Goal: Information Seeking & Learning: Learn about a topic

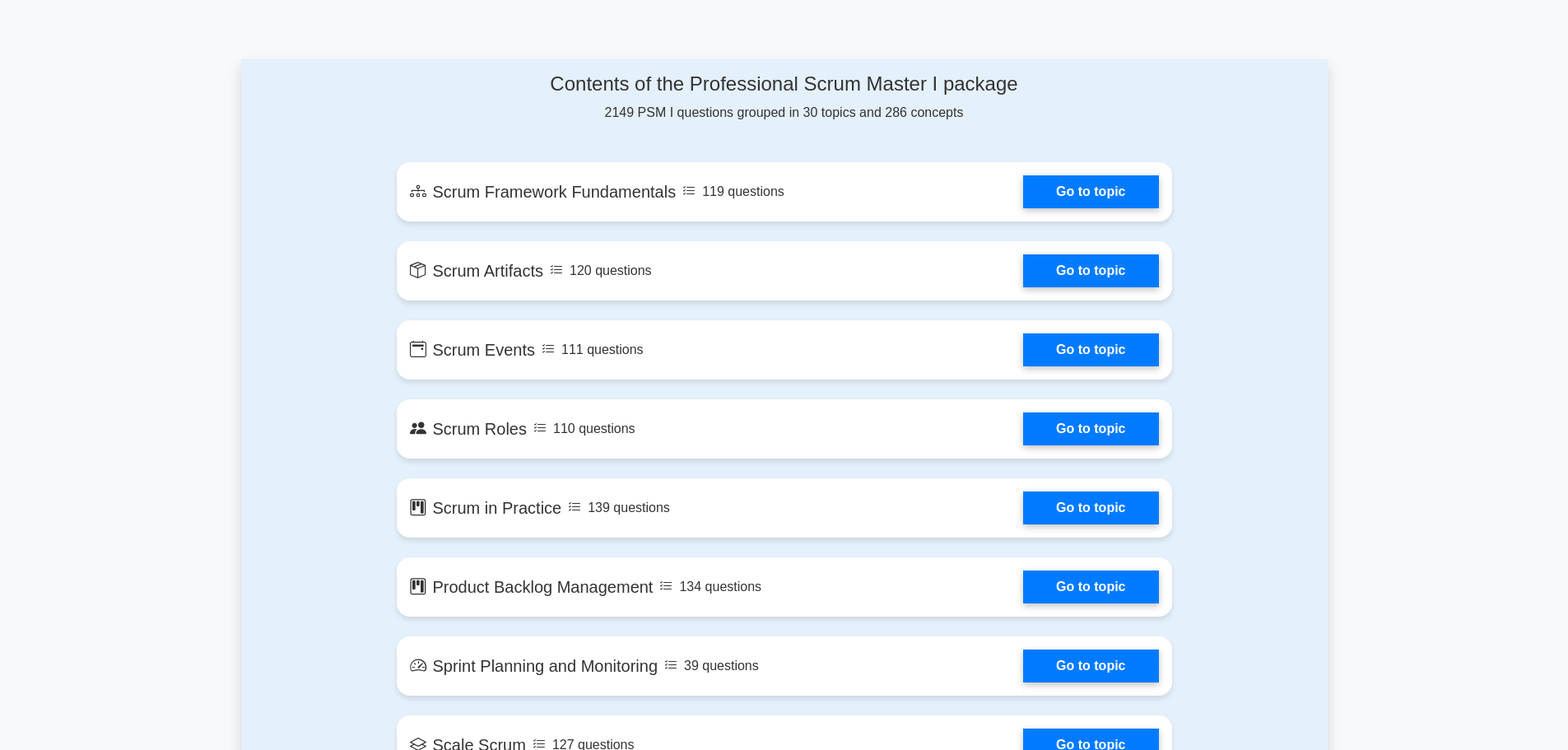
scroll to position [824, 0]
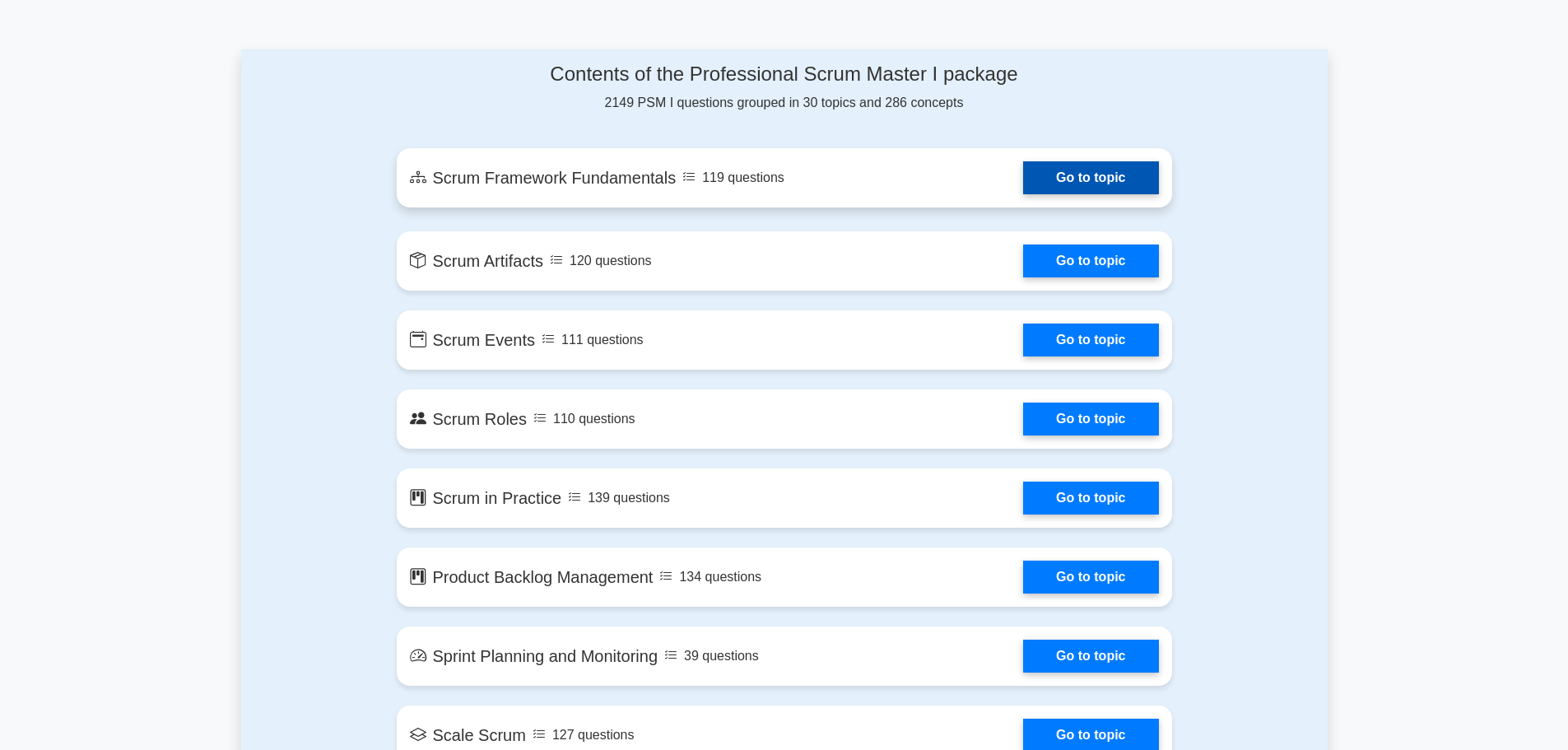
click at [1023, 179] on link "Go to topic" at bounding box center [1090, 177] width 135 height 33
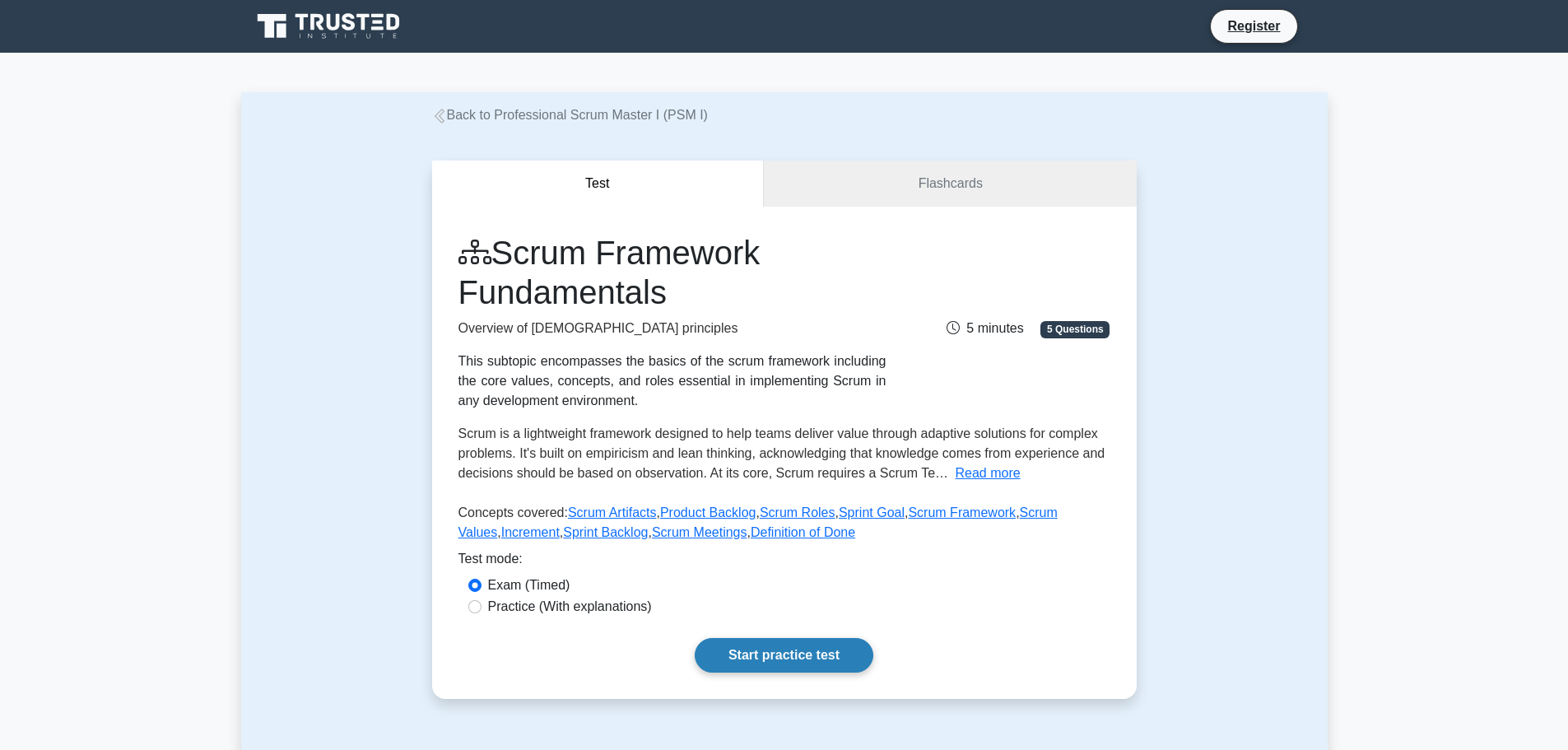
click at [785, 661] on link "Start practice test" at bounding box center [784, 655] width 179 height 34
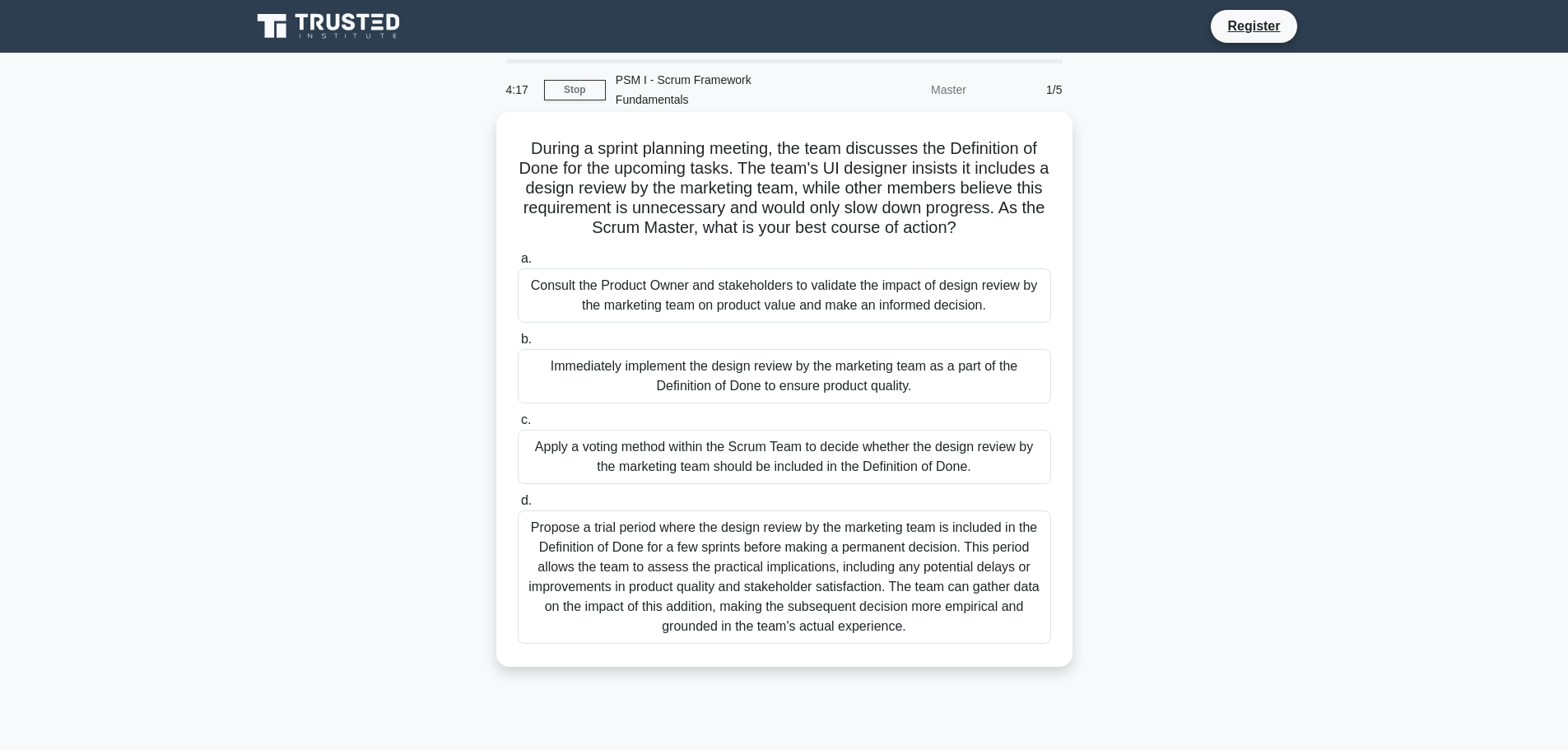
click at [908, 535] on div "Propose a trial period where the design review by the marketing team is include…" at bounding box center [785, 577] width 534 height 133
click at [518, 506] on input "d. Propose a trial period where the design review by the marketing team is incl…" at bounding box center [518, 501] width 0 height 11
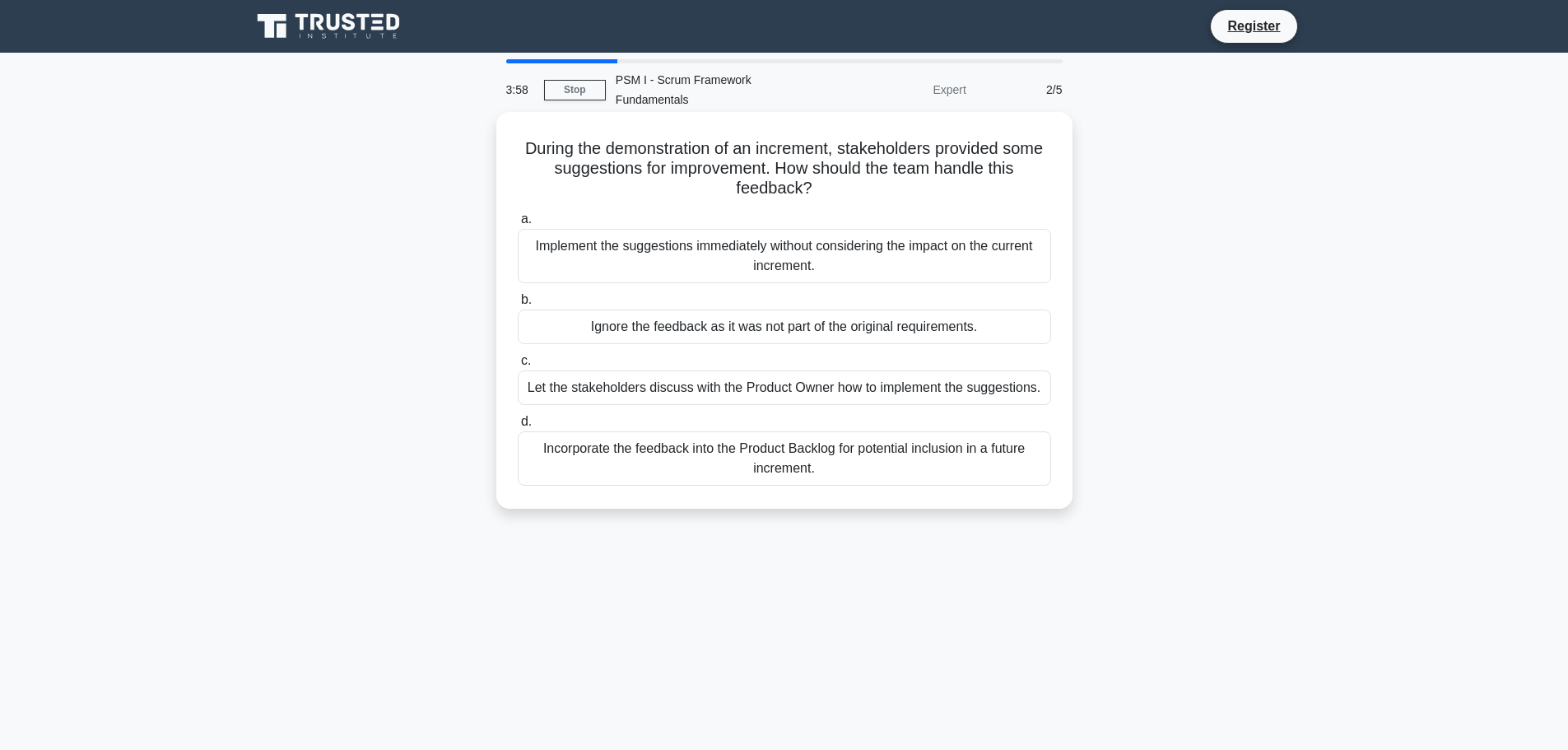
click at [958, 449] on div "Incorporate the feedback into the Product Backlog for potential inclusion in a …" at bounding box center [785, 459] width 534 height 54
click at [518, 428] on input "d. Incorporate the feedback into the Product Backlog for potential inclusion in…" at bounding box center [518, 422] width 0 height 11
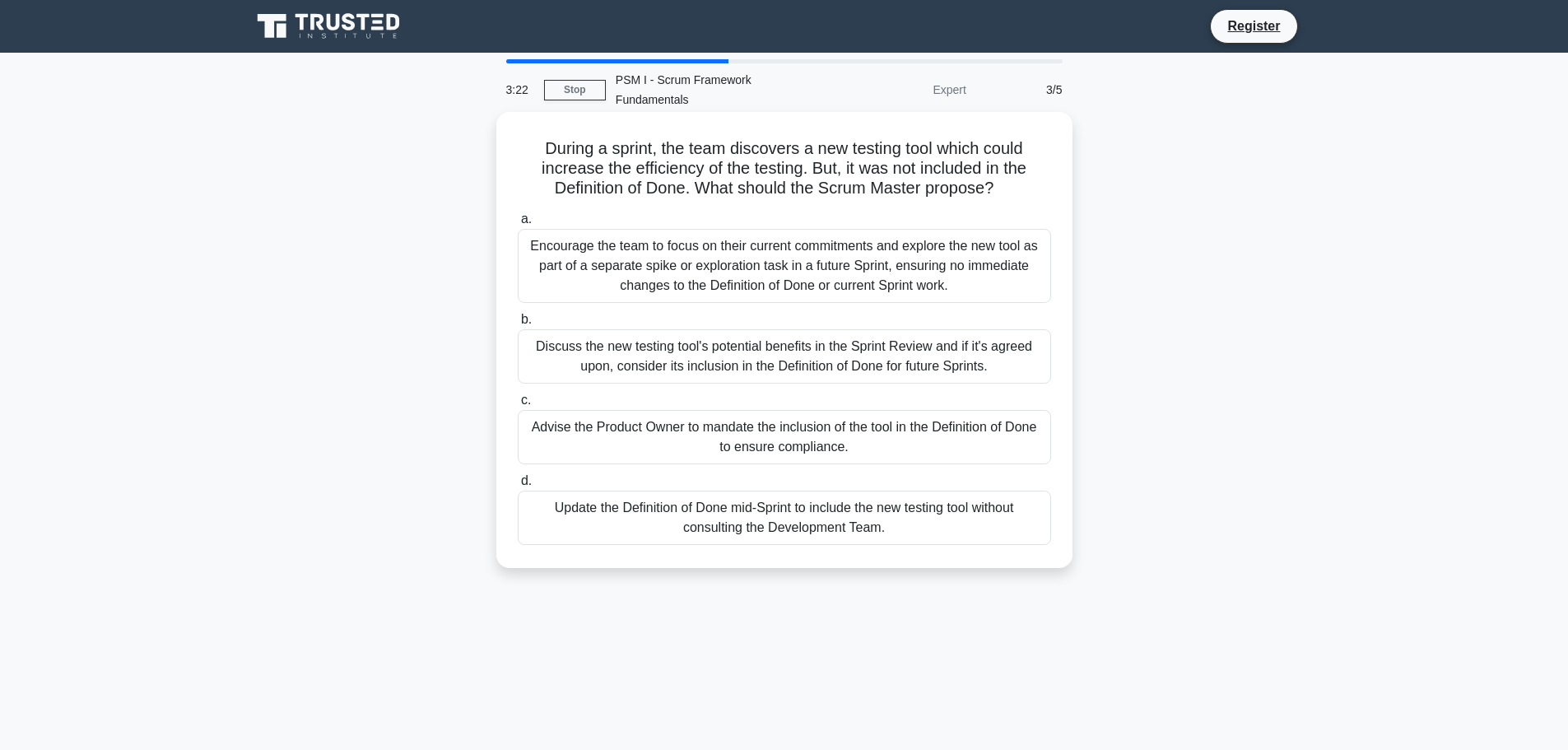
click at [882, 259] on div "Encourage the team to focus on their current commitments and explore the new to…" at bounding box center [785, 266] width 534 height 74
click at [518, 225] on input "a. Encourage the team to focus on their current commitments and explore the new…" at bounding box center [518, 219] width 0 height 11
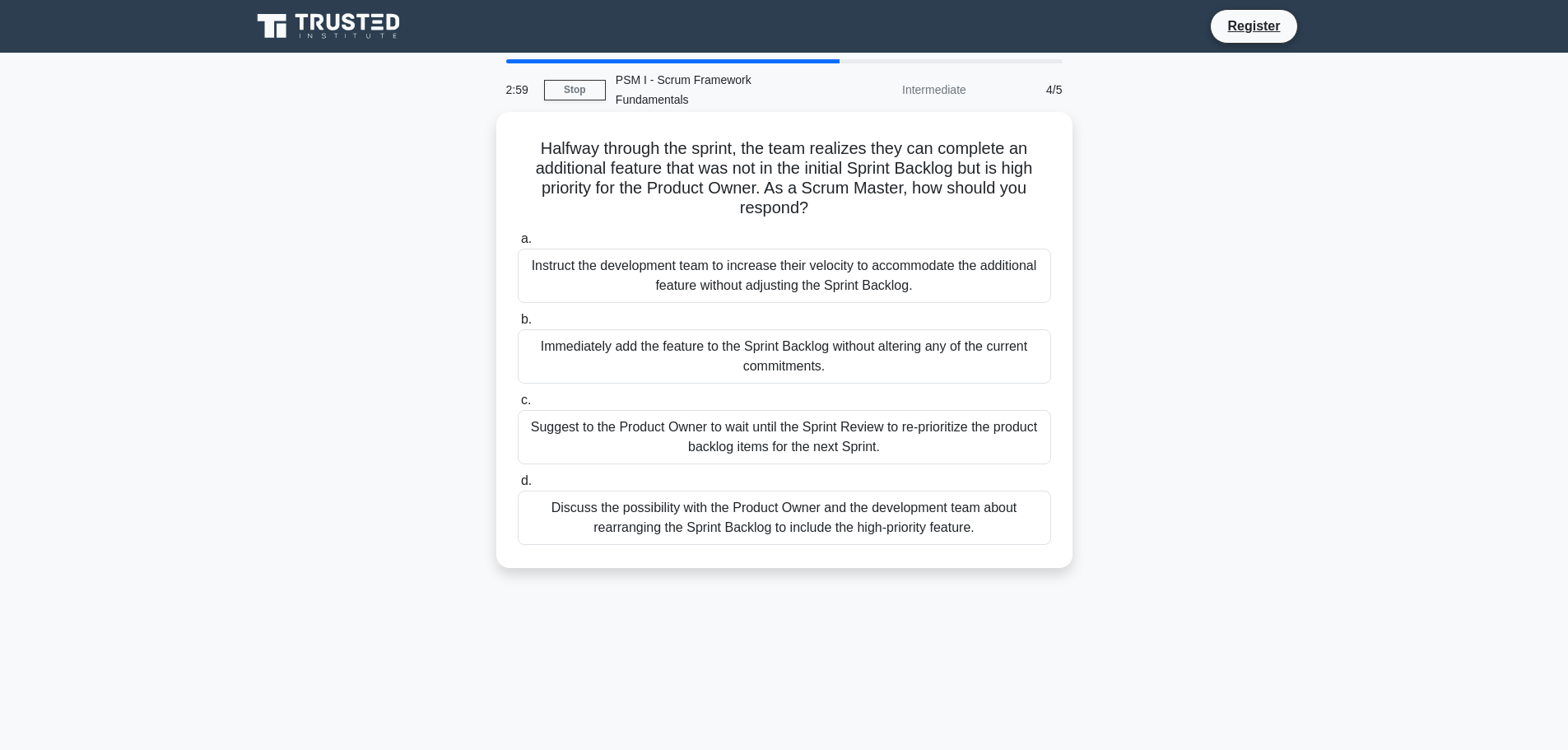
click at [813, 491] on div "Discuss the possibility with the Product Owner and the development team about r…" at bounding box center [785, 517] width 534 height 54
click at [518, 486] on input "d. Discuss the possibility with the Product Owner and the development team abou…" at bounding box center [518, 481] width 0 height 11
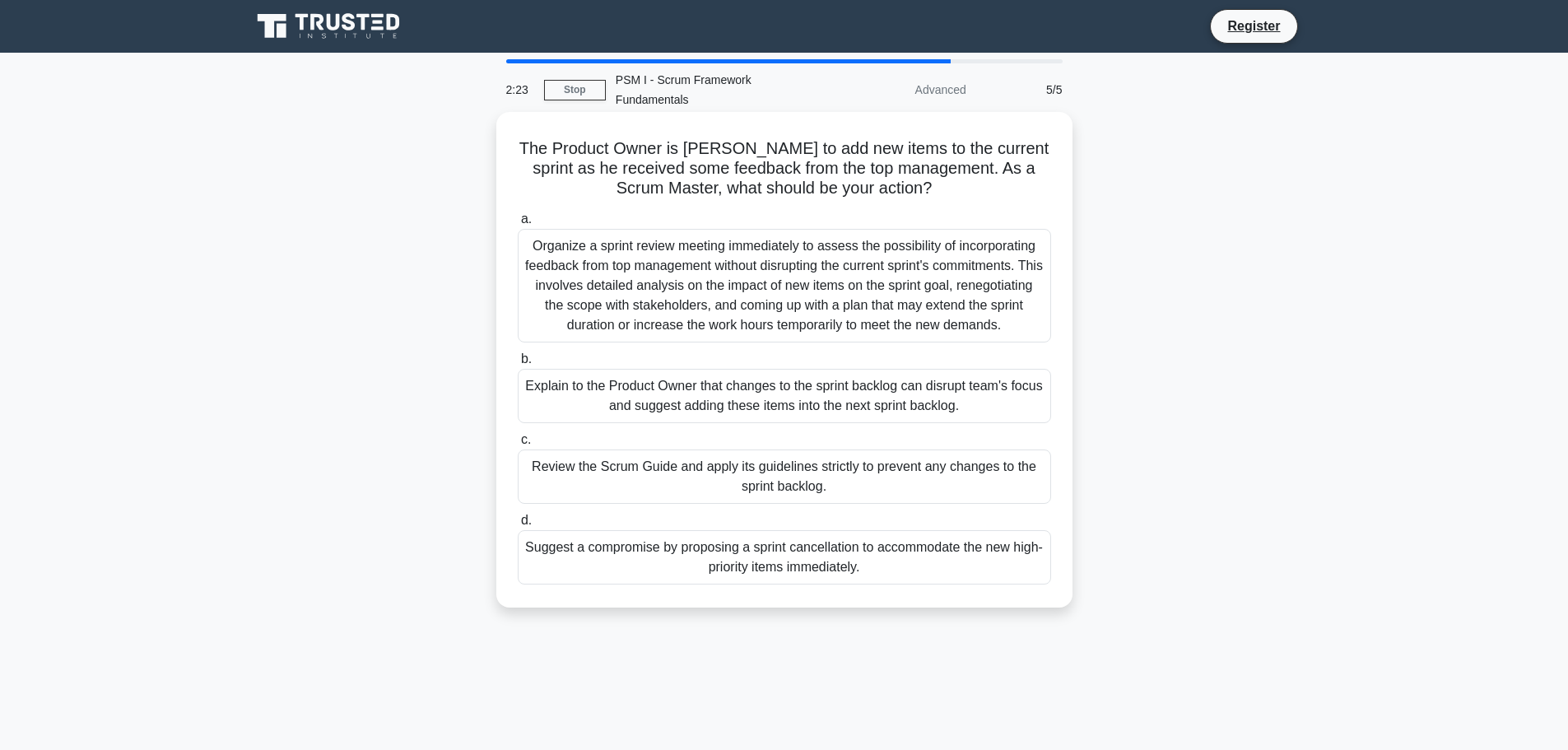
click at [1008, 373] on div "Explain to the Product Owner that changes to the sprint backlog can disrupt tea…" at bounding box center [785, 396] width 534 height 54
click at [518, 365] on input "b. Explain to the Product Owner that changes to the sprint backlog can disrupt …" at bounding box center [518, 359] width 0 height 11
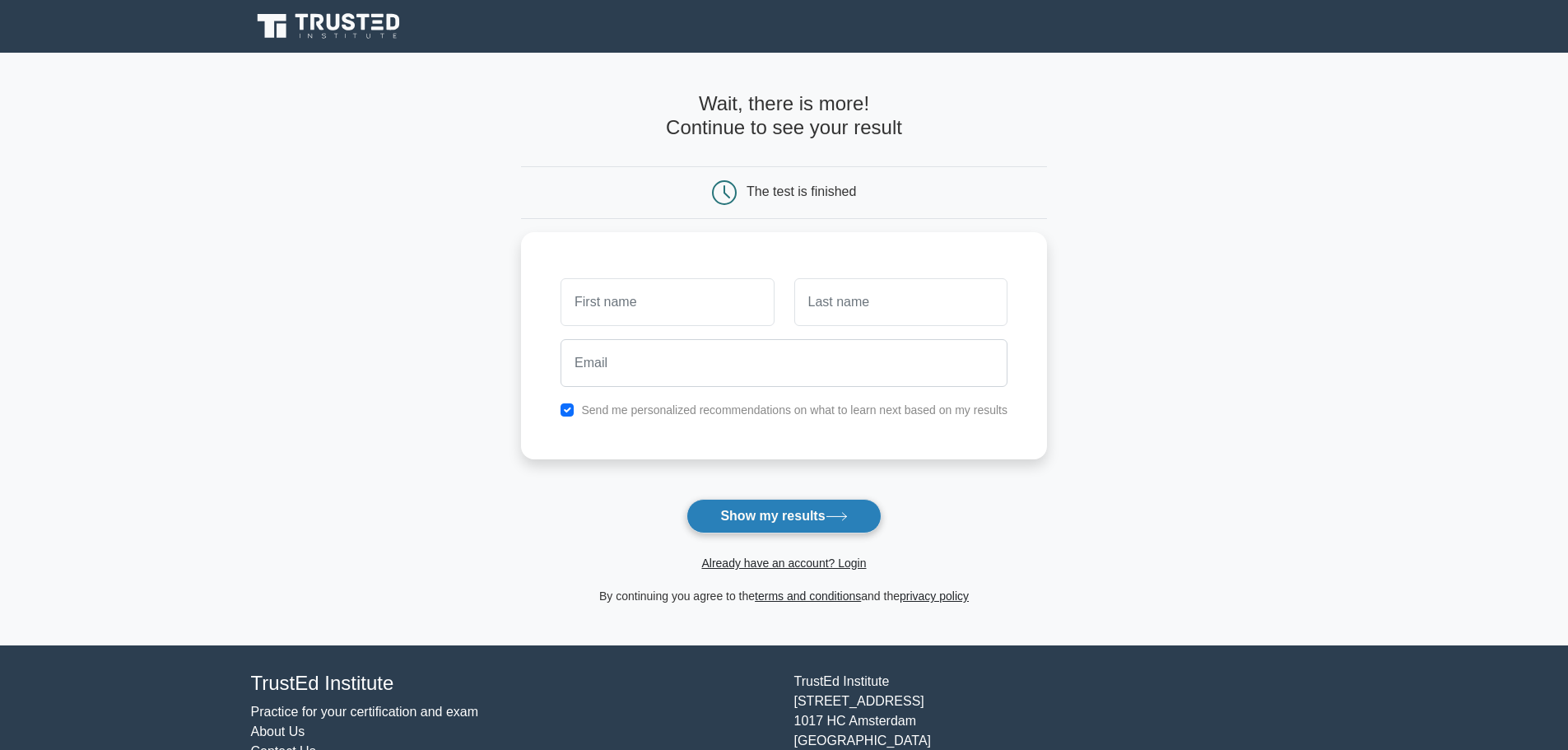
click at [799, 526] on button "Show my results" at bounding box center [784, 516] width 194 height 34
